Goal: Task Accomplishment & Management: Manage account settings

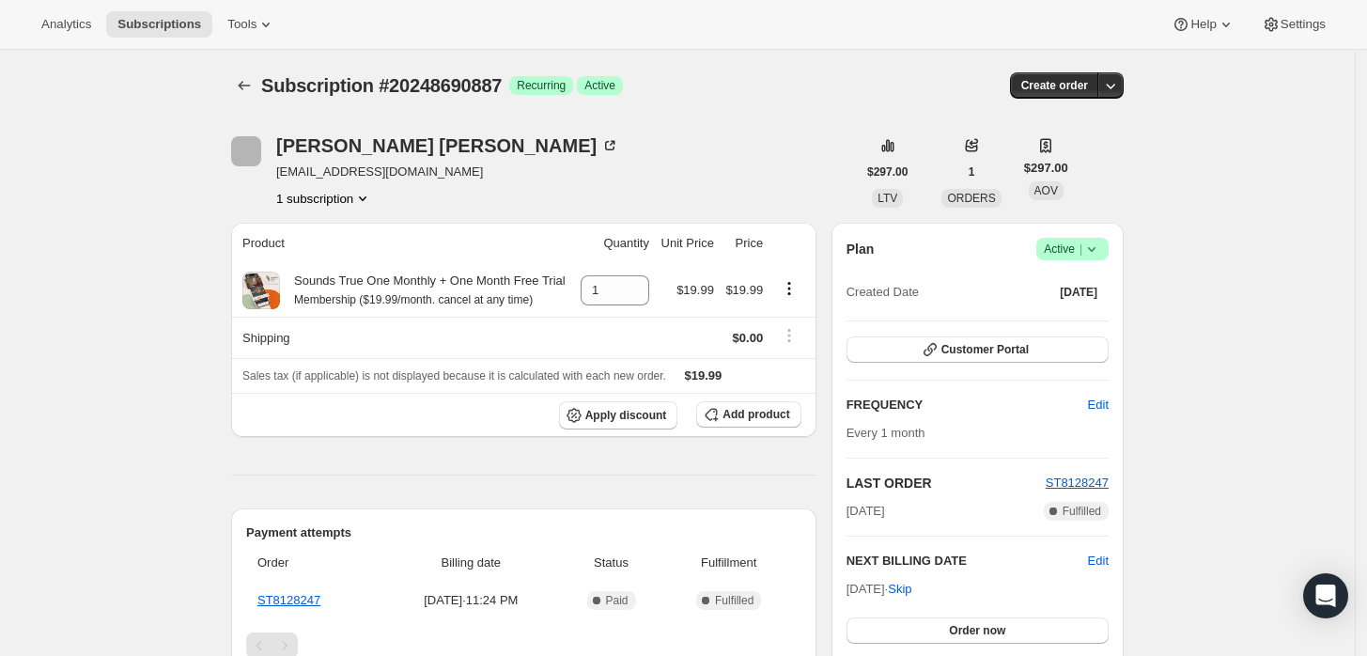
click at [1097, 244] on icon at bounding box center [1091, 249] width 19 height 19
click at [1048, 311] on span "Cancel subscription" at bounding box center [1079, 317] width 106 height 14
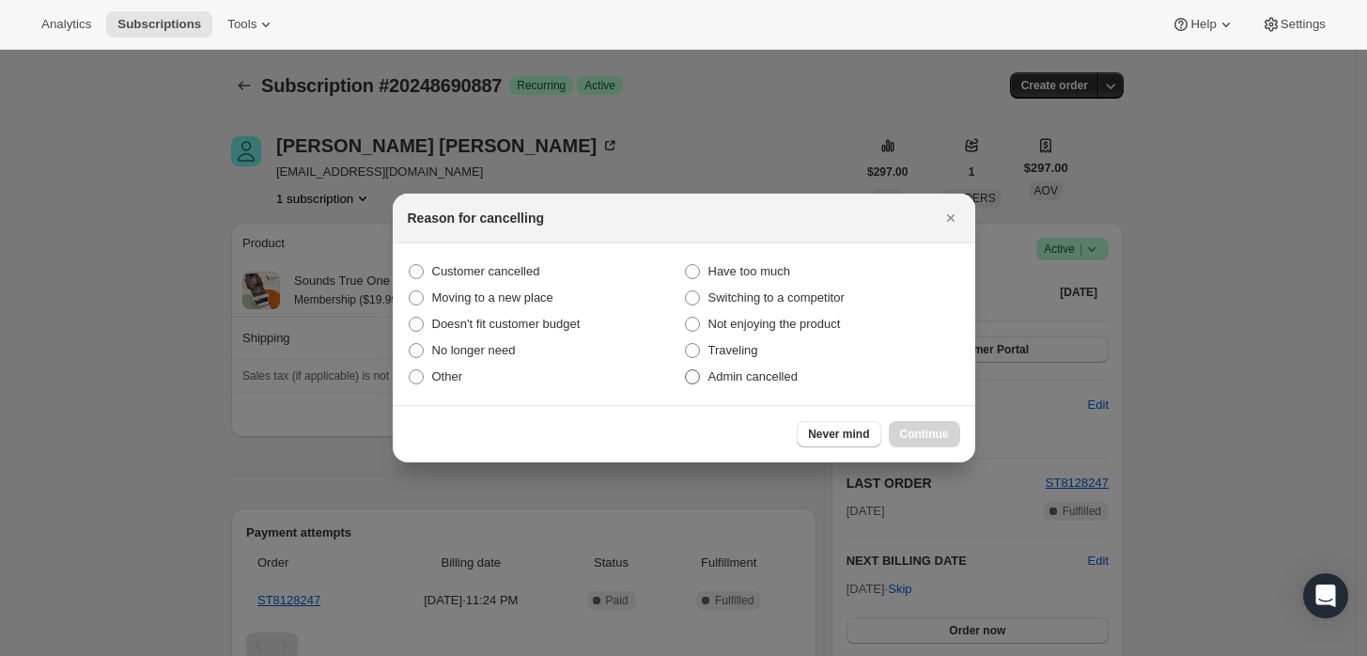
click at [771, 382] on span "Admin cancelled" at bounding box center [752, 376] width 89 height 14
click at [686, 370] on input "Admin cancelled" at bounding box center [685, 369] width 1 height 1
radio input "true"
drag, startPoint x: 915, startPoint y: 426, endPoint x: 857, endPoint y: 378, distance: 75.4
click at [909, 426] on button "Continue" at bounding box center [924, 434] width 71 height 26
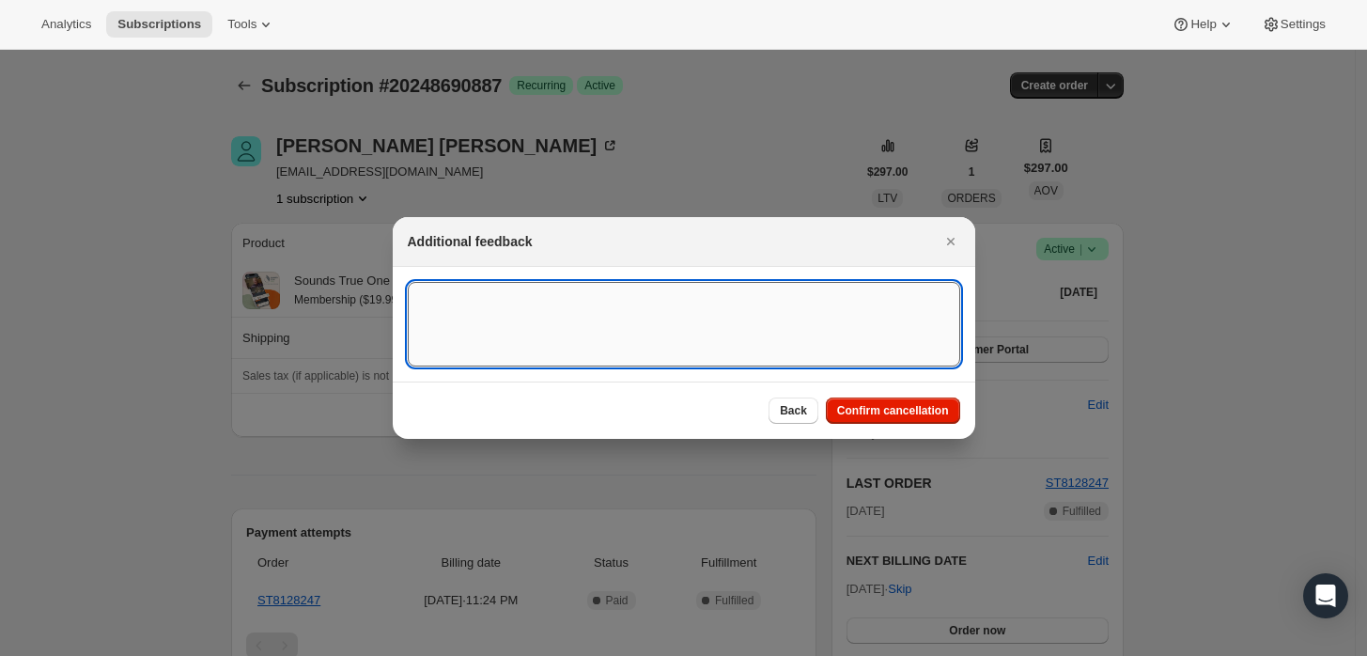
click at [783, 337] on textarea ":rbj:" at bounding box center [684, 324] width 552 height 85
type textarea "Merged accounts"
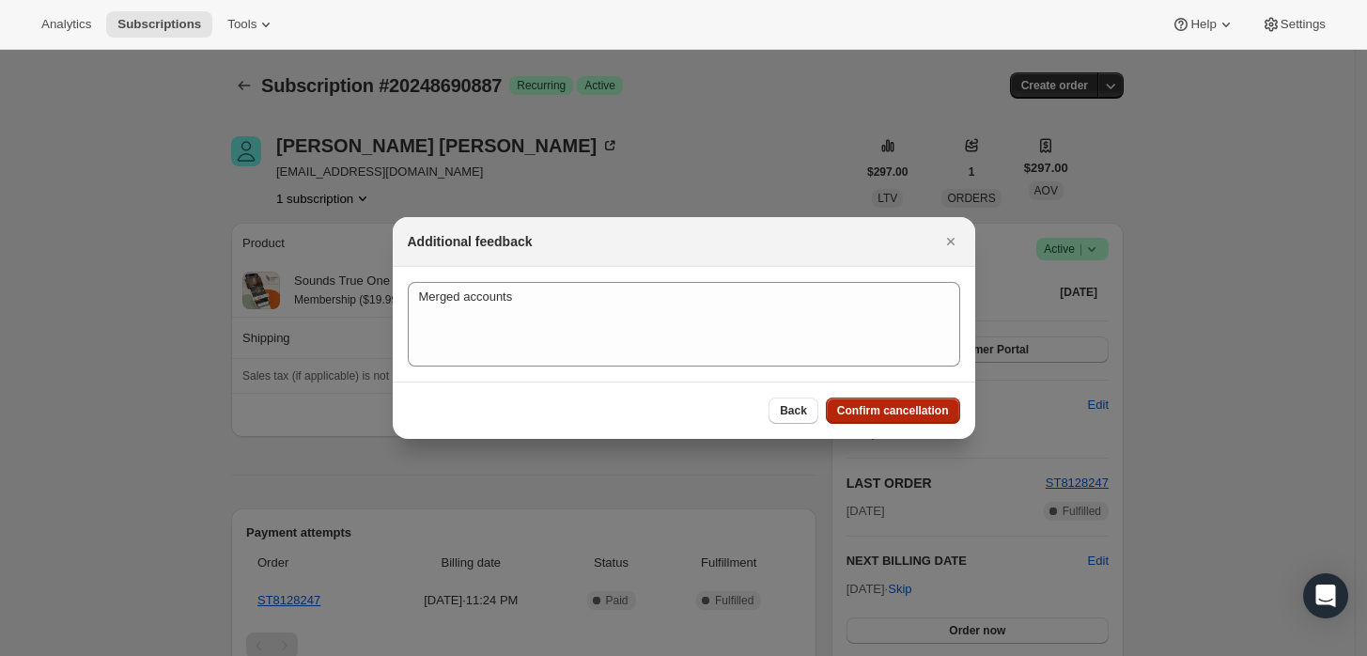
click at [912, 411] on span "Confirm cancellation" at bounding box center [893, 410] width 112 height 15
